Goal: Check status: Check status

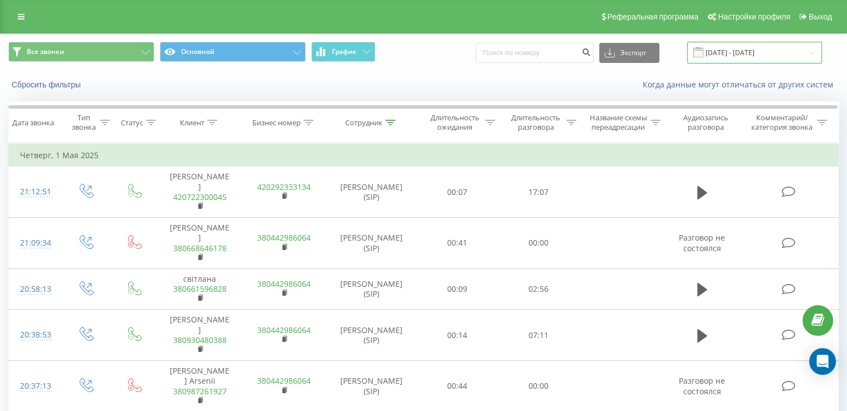
click at [738, 49] on input "[DATE] - [DATE]" at bounding box center [754, 53] width 135 height 22
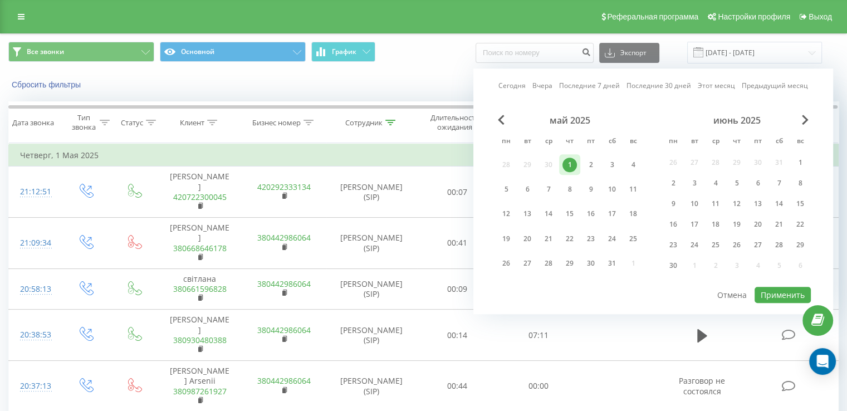
click at [797, 121] on div "июнь 2025" at bounding box center [737, 120] width 148 height 11
click at [804, 121] on span "Next Month" at bounding box center [805, 120] width 7 height 10
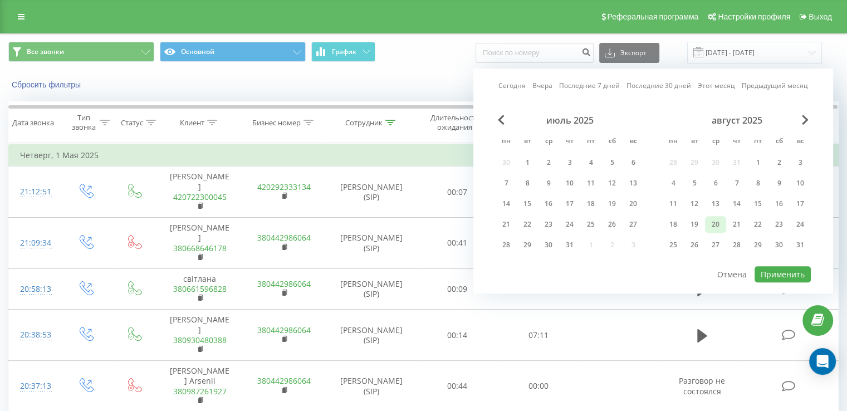
click at [717, 226] on div "20" at bounding box center [715, 224] width 14 height 14
click at [786, 275] on button "Применить" at bounding box center [783, 274] width 56 height 16
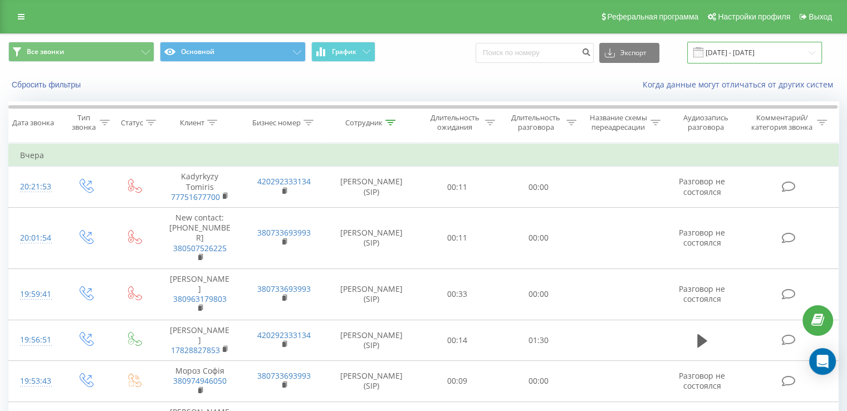
click at [724, 58] on input "[DATE] - [DATE]" at bounding box center [754, 53] width 135 height 22
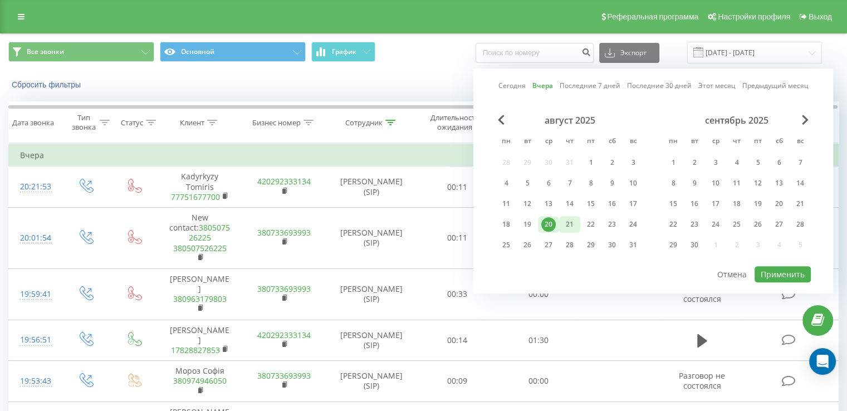
click at [565, 226] on div "21" at bounding box center [569, 224] width 14 height 14
click at [774, 270] on button "Применить" at bounding box center [783, 274] width 56 height 16
type input "[DATE] - [DATE]"
